Goal: Check status: Check status

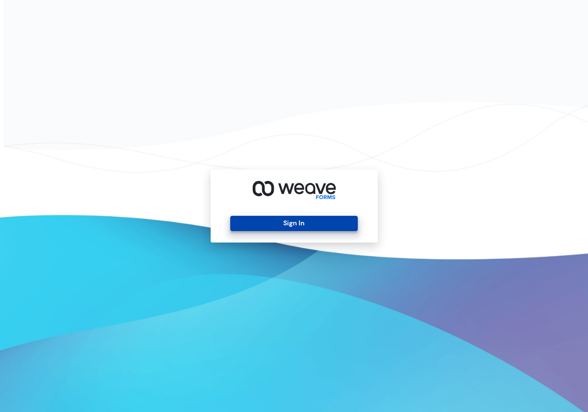
click at [307, 220] on button "Sign In" at bounding box center [293, 223] width 127 height 15
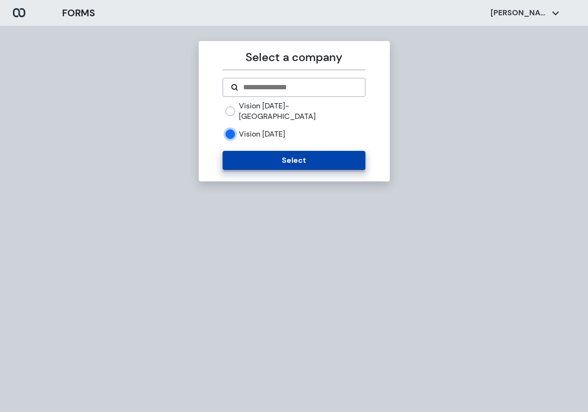
click at [292, 151] on button "Select" at bounding box center [293, 160] width 143 height 19
